Goal: Complete application form

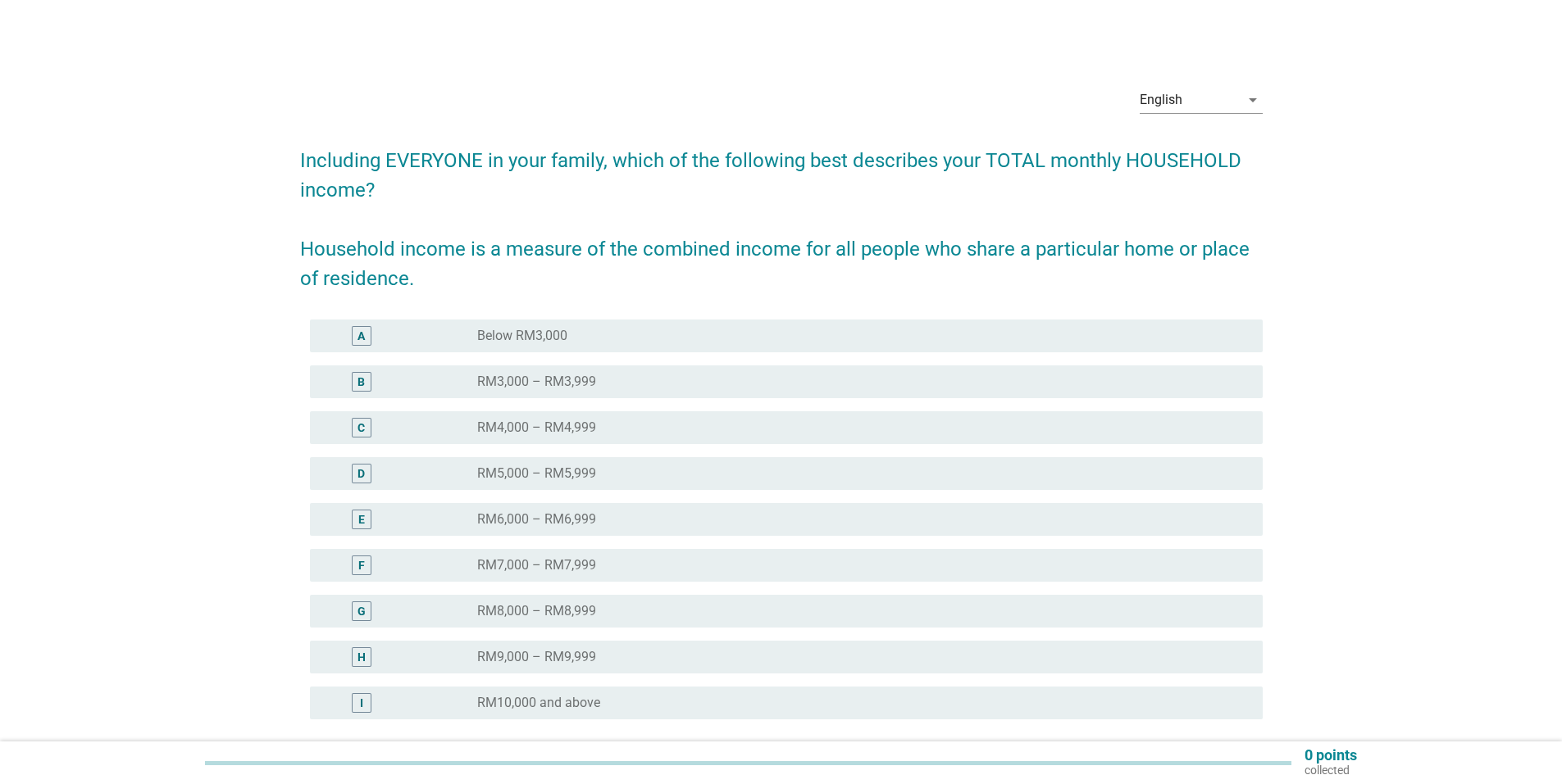
click at [614, 508] on div "E radio_button_unchecked RM6,000 – RM6,999" at bounding box center [785, 519] width 952 height 33
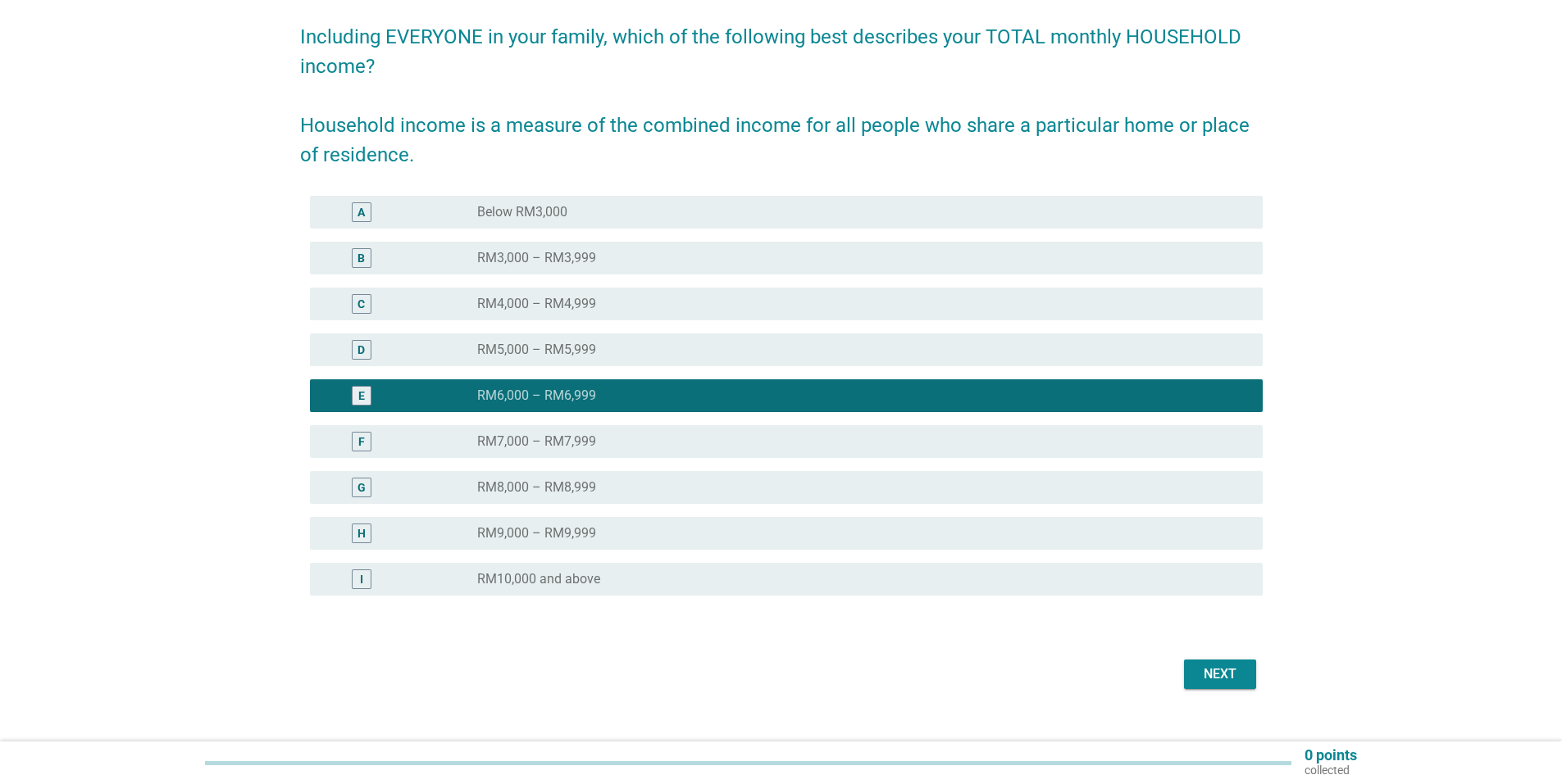
scroll to position [150, 0]
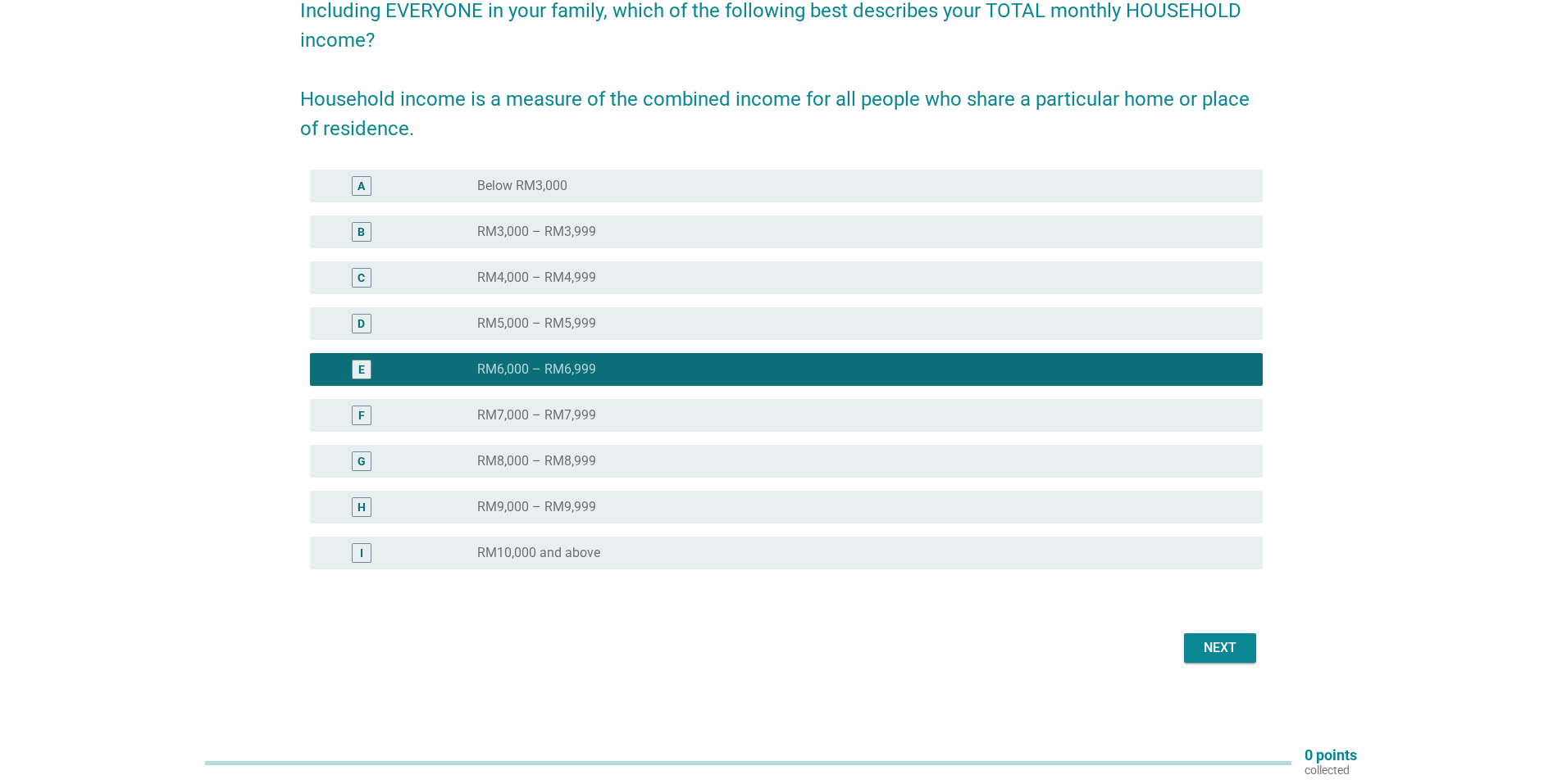
click at [1244, 657] on button "Next" at bounding box center [1219, 648] width 72 height 30
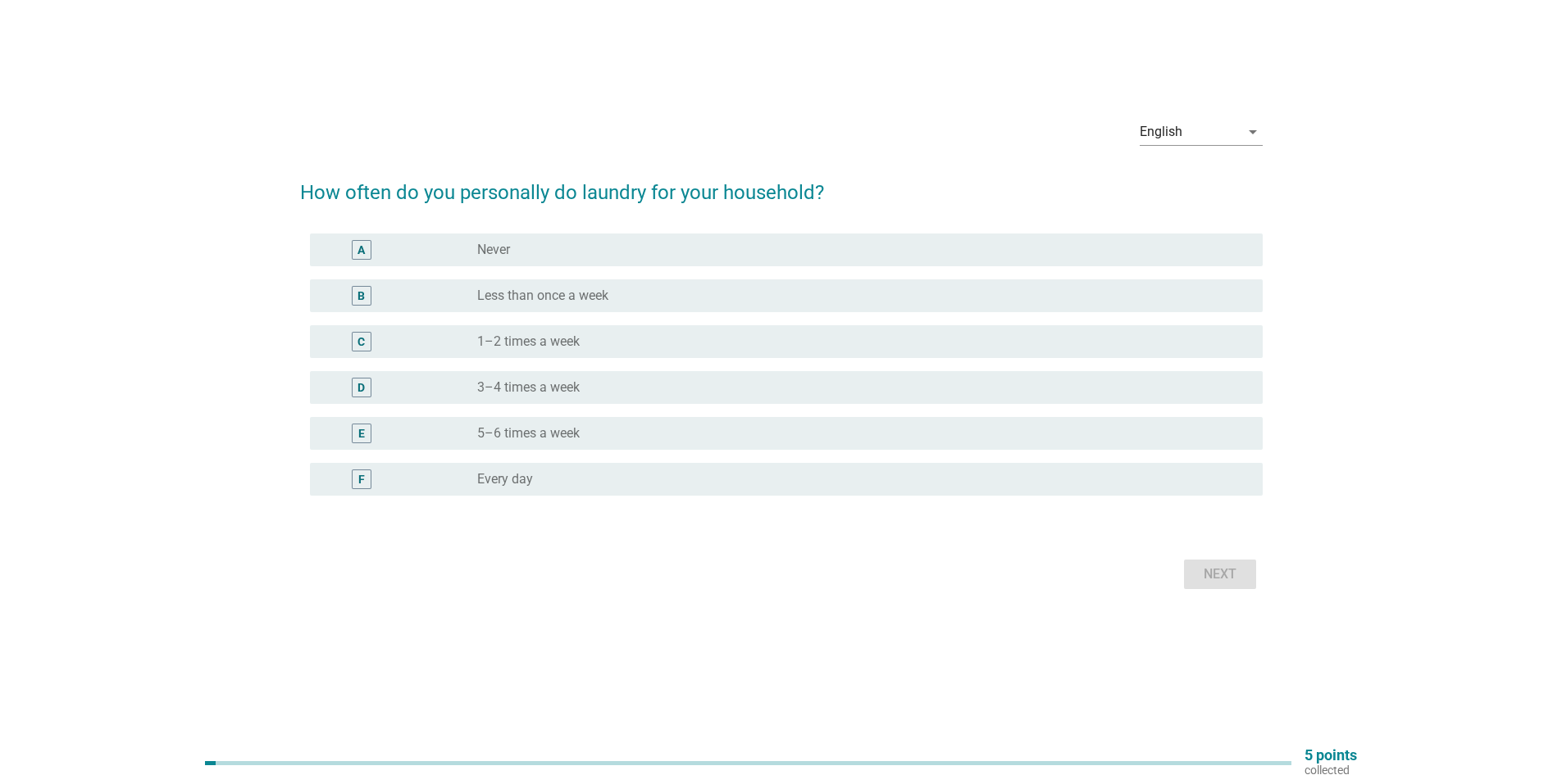
scroll to position [0, 0]
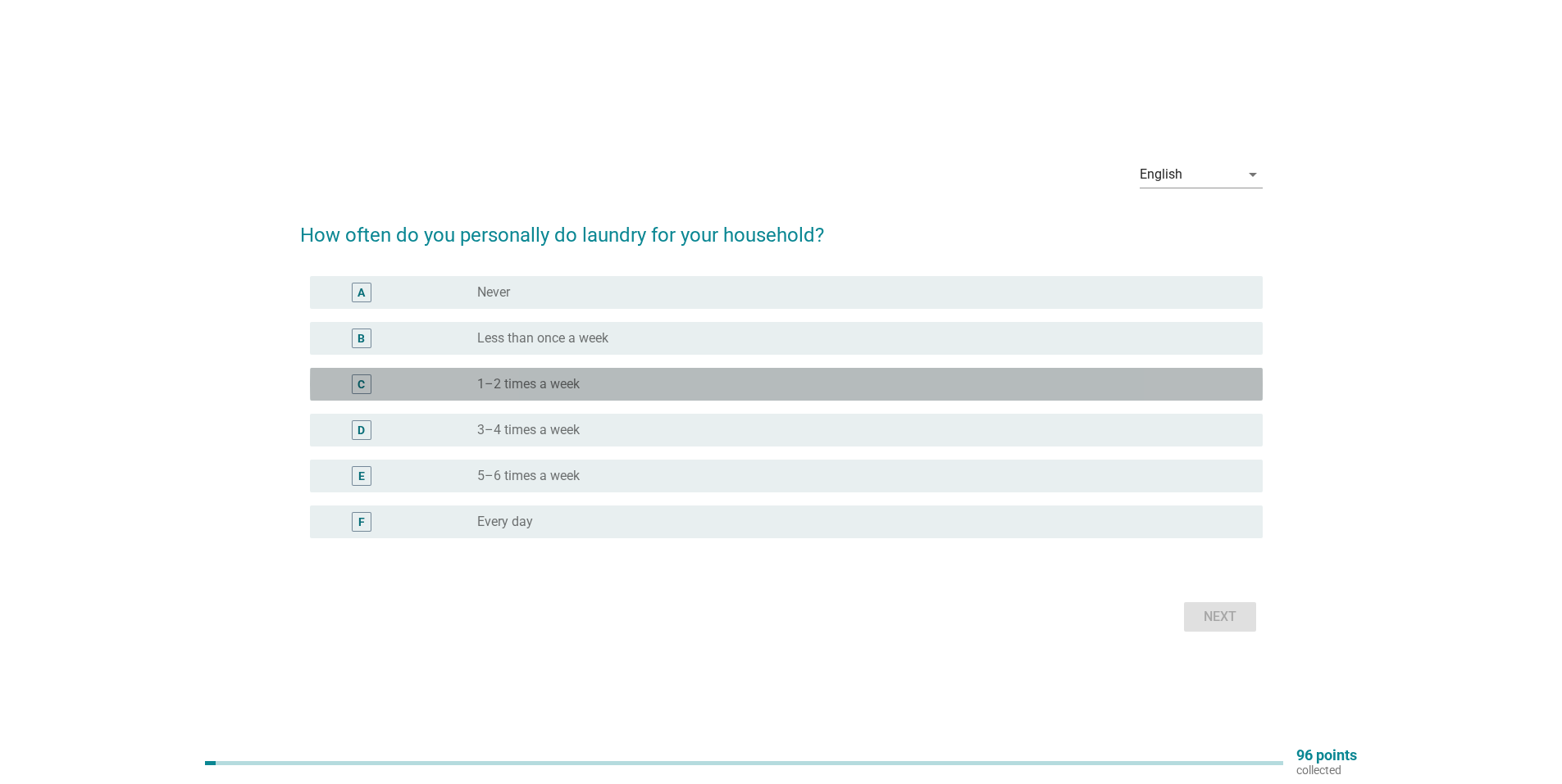
click at [567, 383] on label "1–2 times a week" at bounding box center [527, 384] width 102 height 17
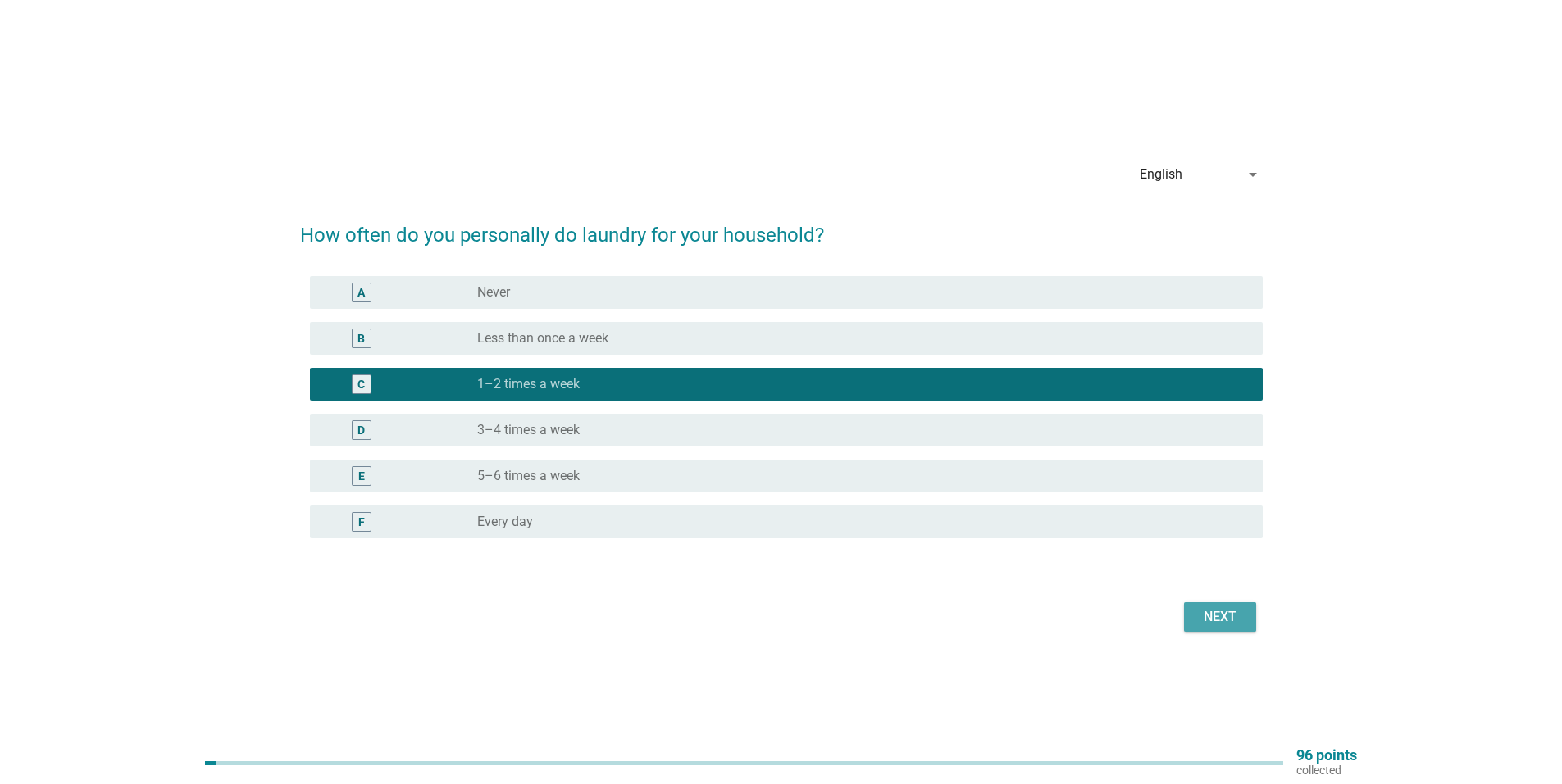
click at [1216, 624] on div "Next" at bounding box center [1219, 617] width 46 height 20
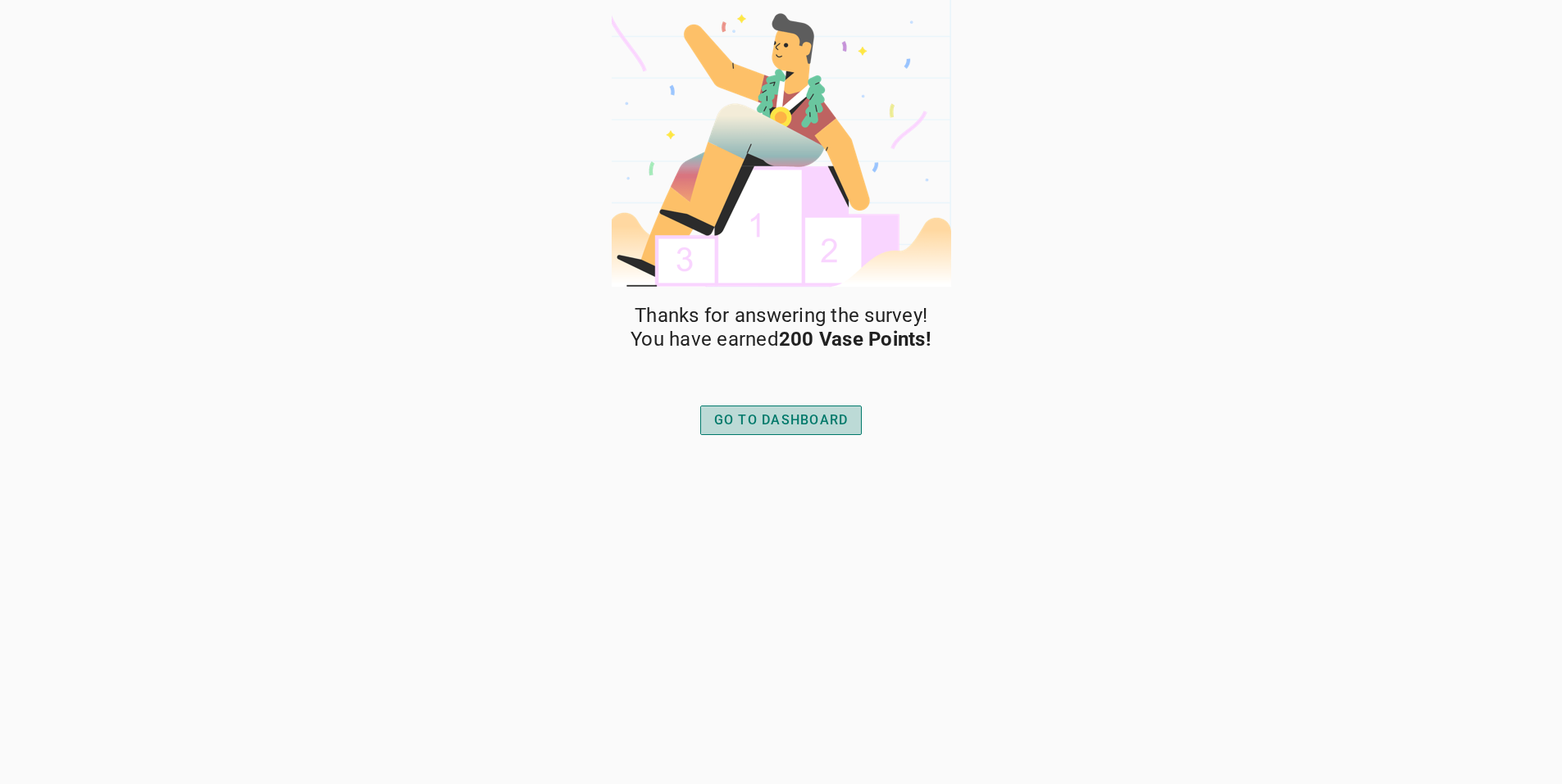
click at [825, 425] on div "GO TO DASHBOARD" at bounding box center [781, 421] width 134 height 20
